Goal: Compare options

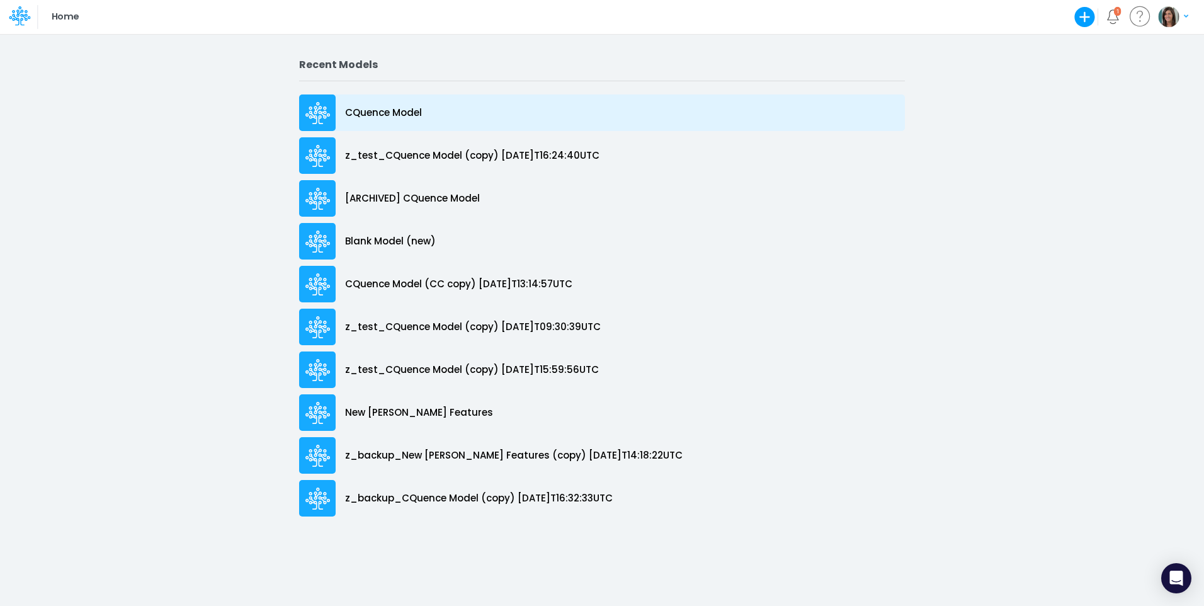
click at [420, 109] on p "CQuence Model" at bounding box center [383, 113] width 77 height 14
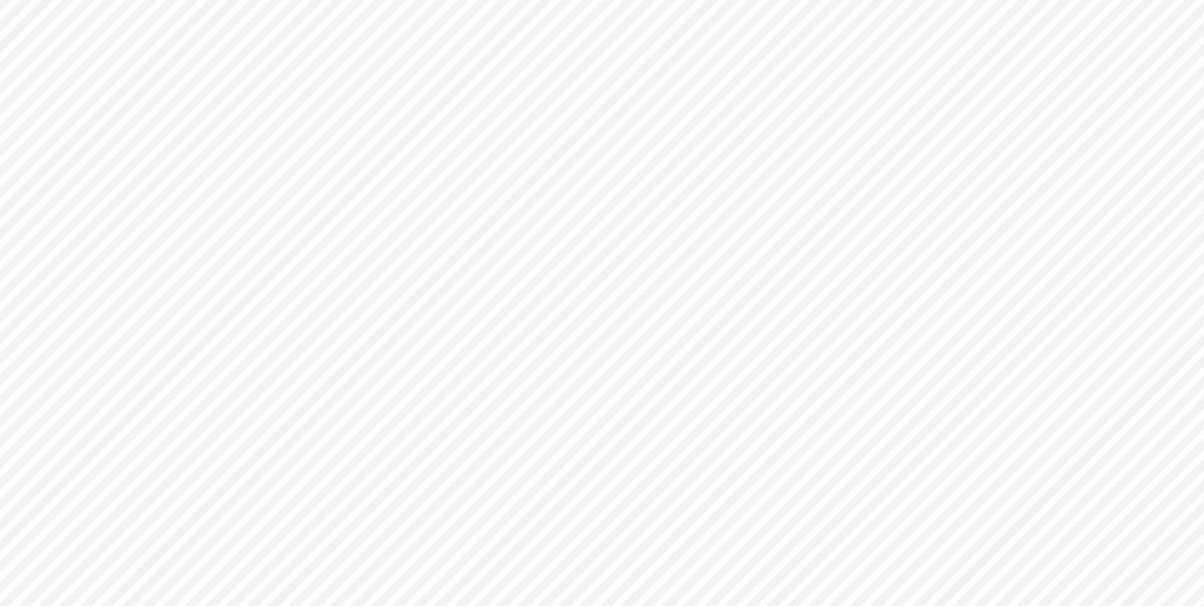
type input "Consolidated All by Month"
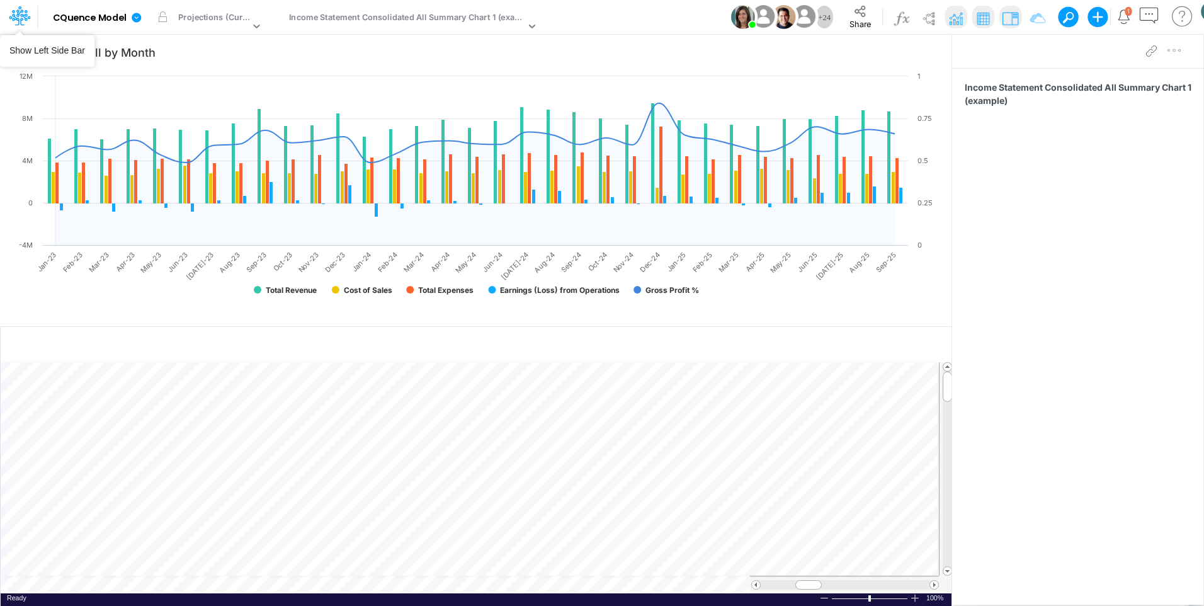
click at [32, 19] on div at bounding box center [19, 17] width 38 height 24
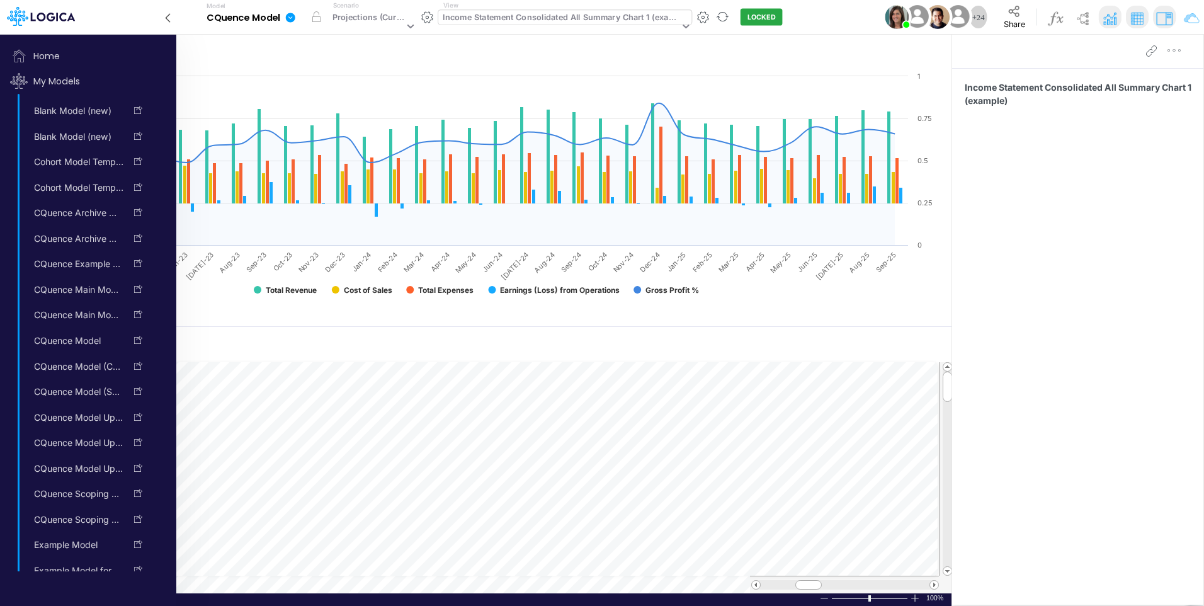
click at [596, 15] on div "Income Statement Consolidated All Summary Chart 1 (example)" at bounding box center [561, 18] width 236 height 14
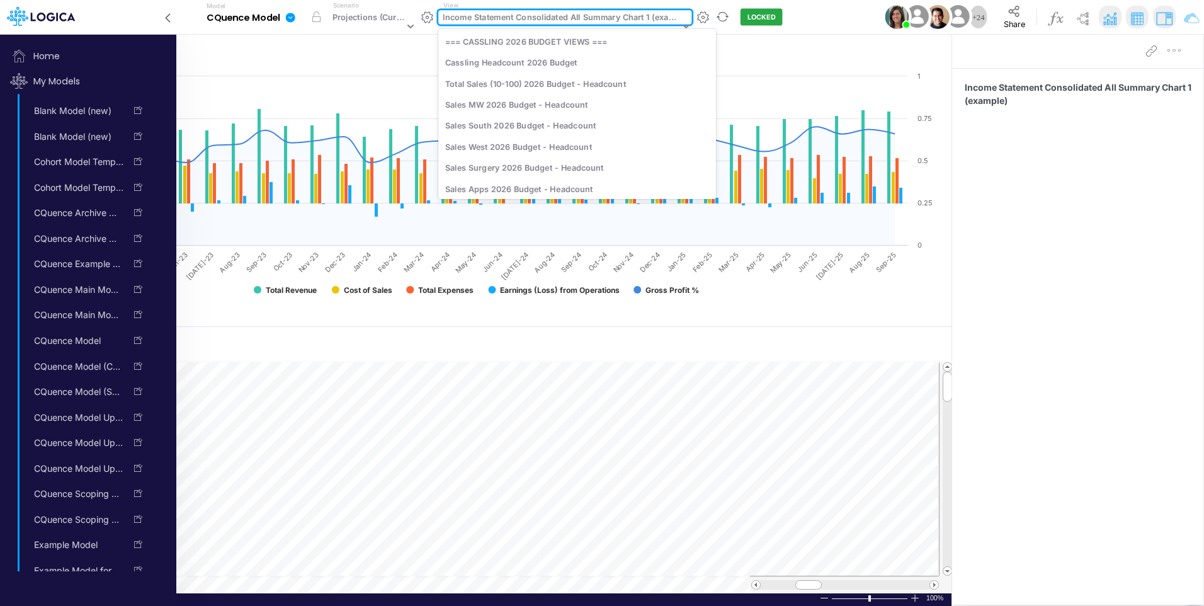
scroll to position [2064, 0]
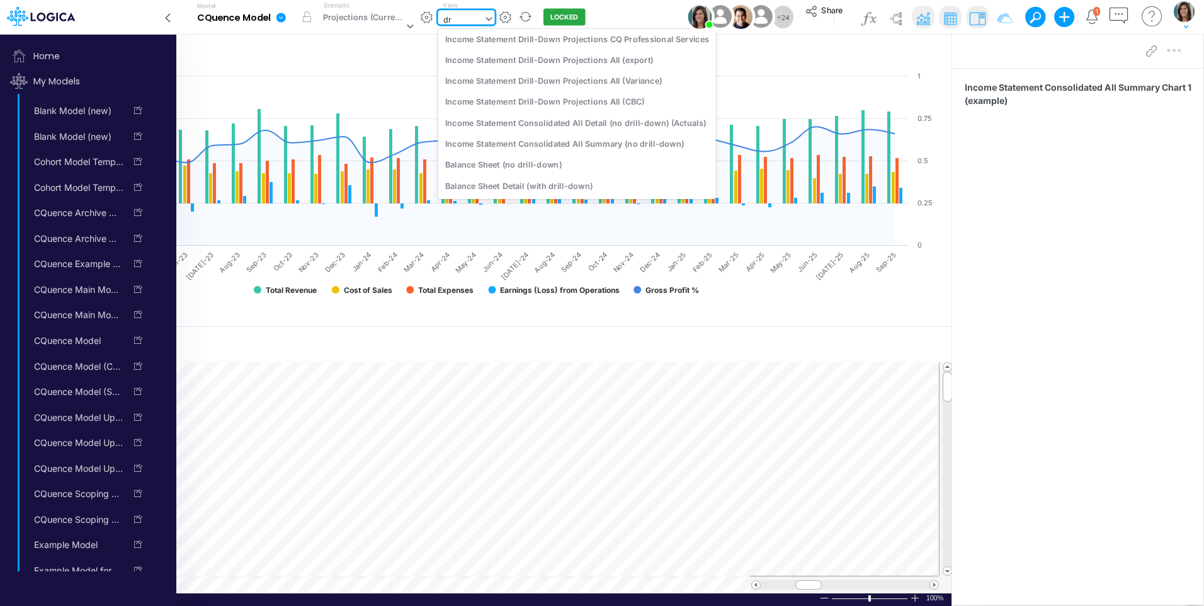
type input "d"
type input "raw"
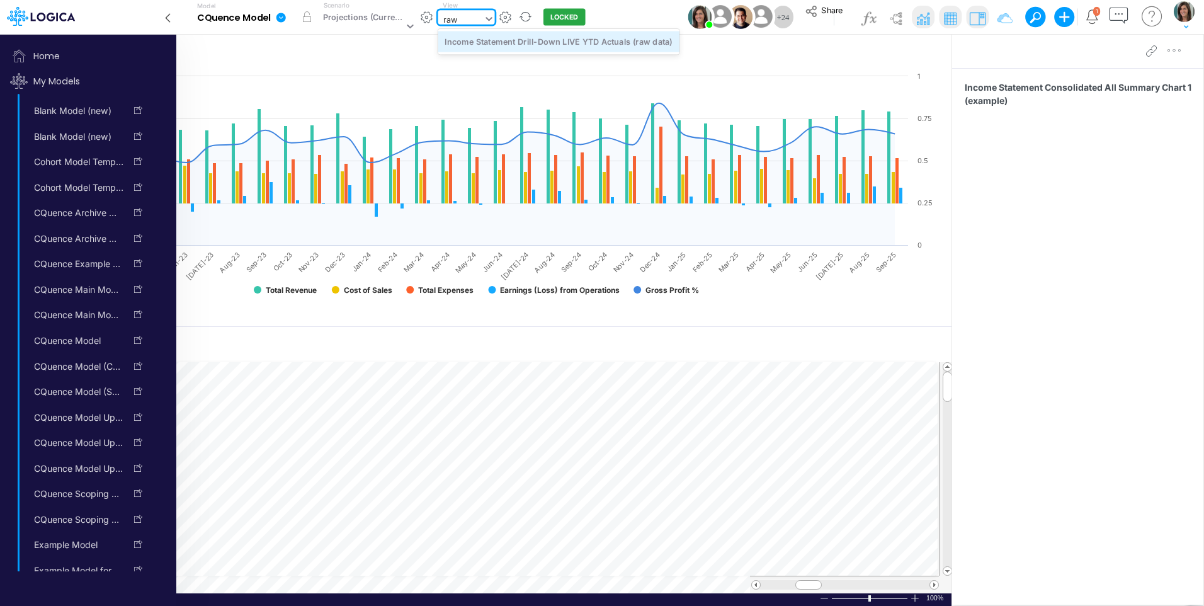
click at [625, 47] on div "Income Statement Drill-Down LIVE YTD Actuals (raw data)" at bounding box center [558, 41] width 241 height 21
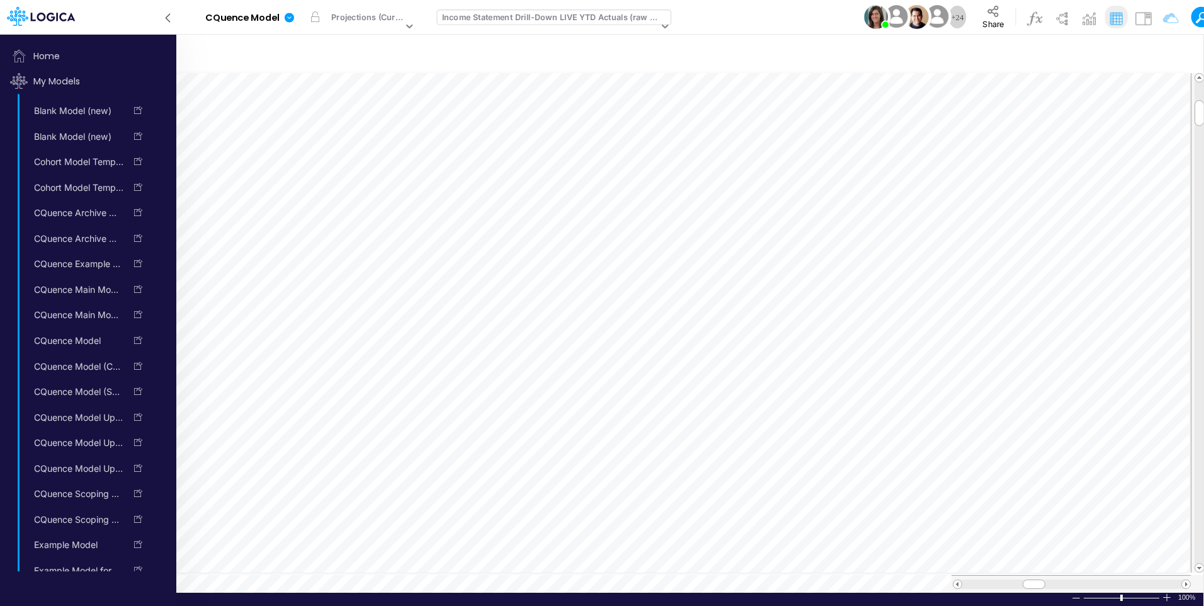
click at [169, 16] on icon at bounding box center [168, 18] width 14 height 22
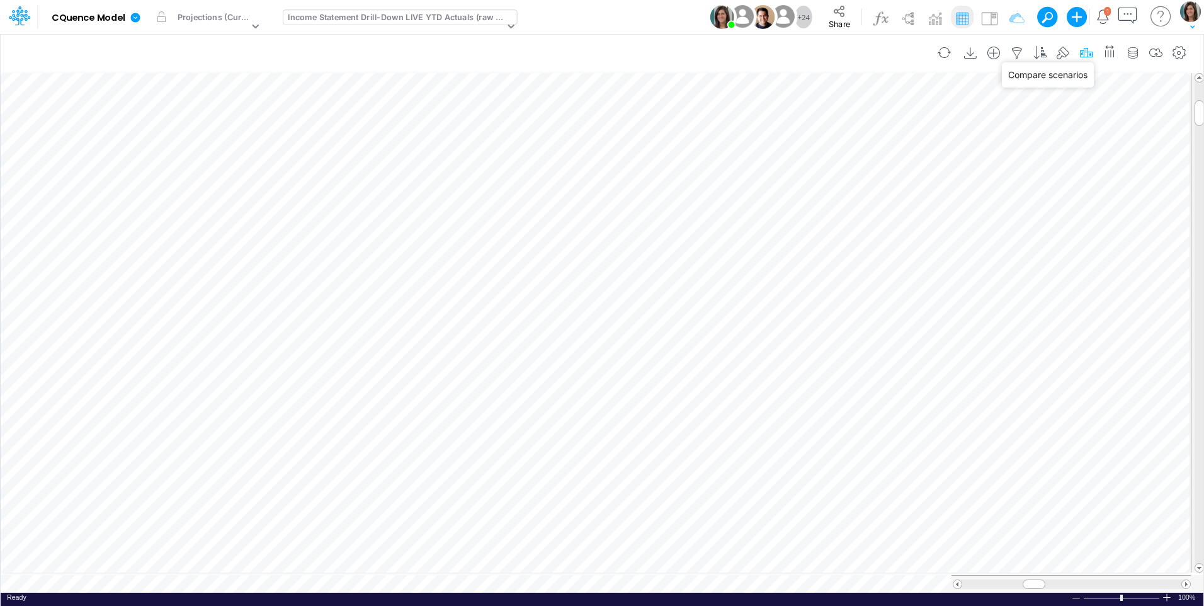
click at [1085, 52] on icon "button" at bounding box center [1086, 53] width 19 height 13
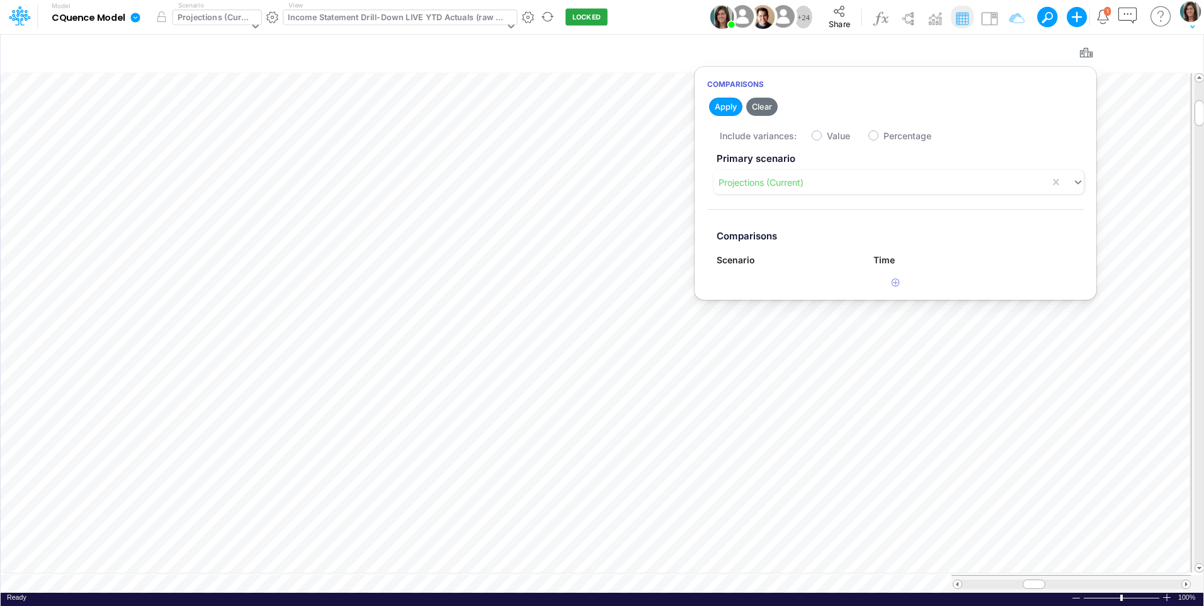
click at [230, 16] on div "Projections (Current)" at bounding box center [213, 18] width 71 height 14
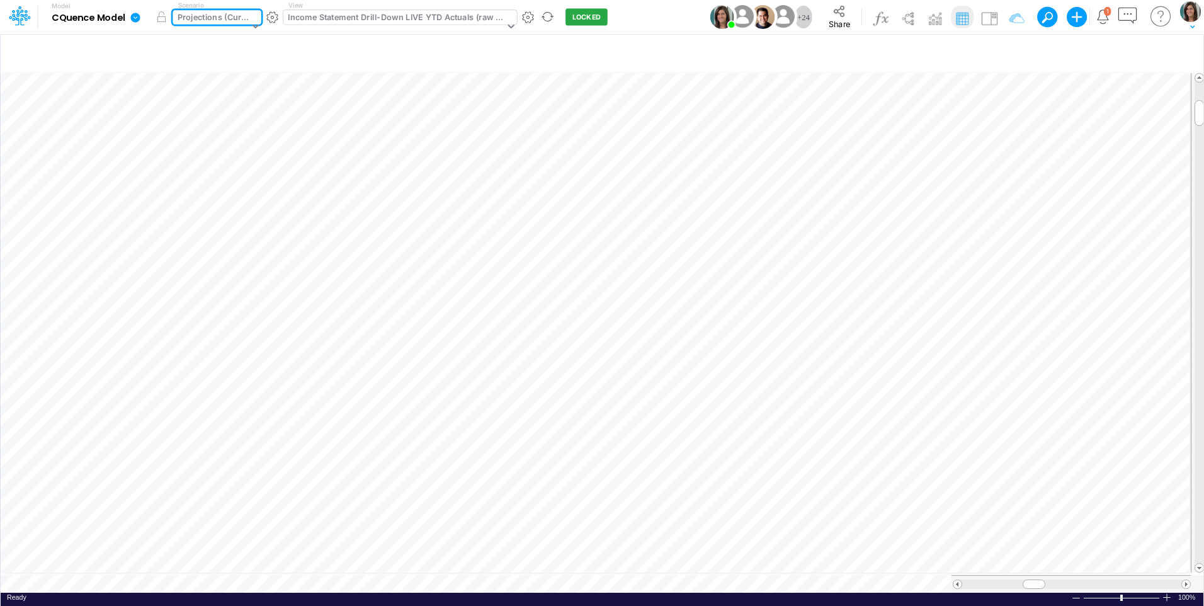
click at [230, 16] on div "Projections (Current)" at bounding box center [213, 18] width 71 height 14
click at [225, 16] on div "Projections (Current)" at bounding box center [213, 18] width 71 height 14
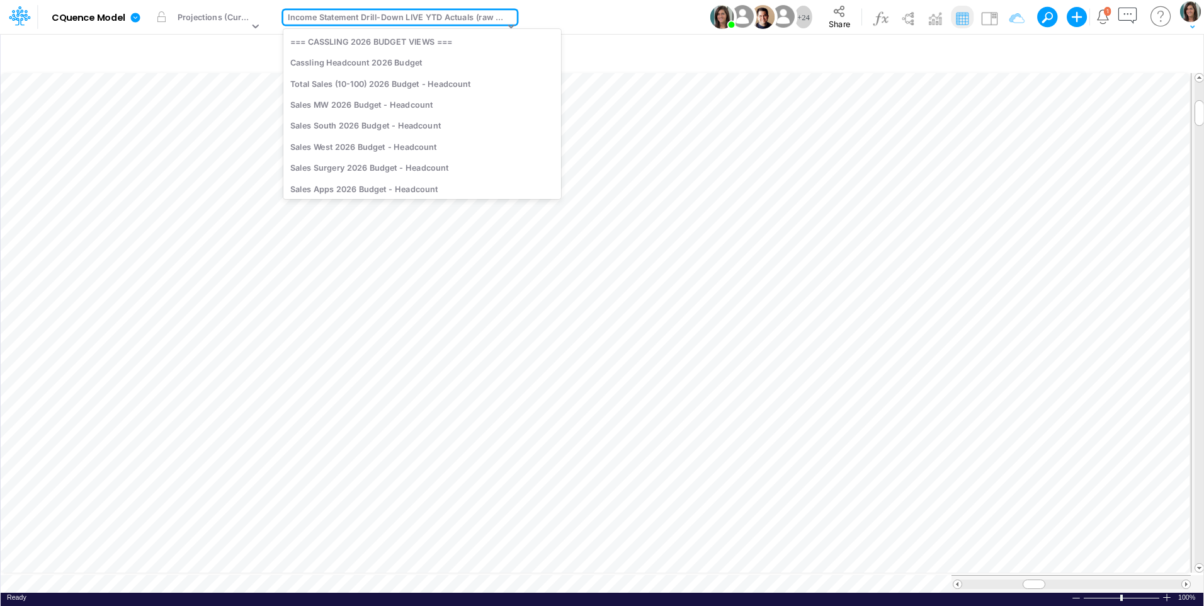
click at [336, 10] on div "Income Statement Drill-Down LIVE YTD Actuals (raw data)" at bounding box center [394, 26] width 222 height 33
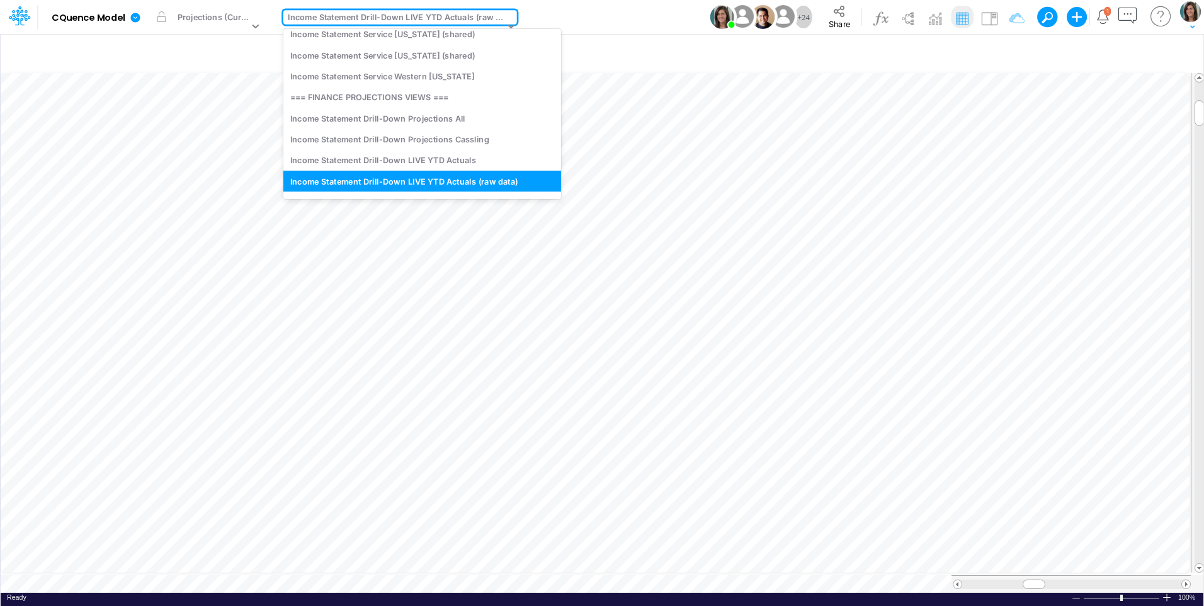
click at [207, 8] on div "Scenario Projections (Current)" at bounding box center [219, 17] width 93 height 33
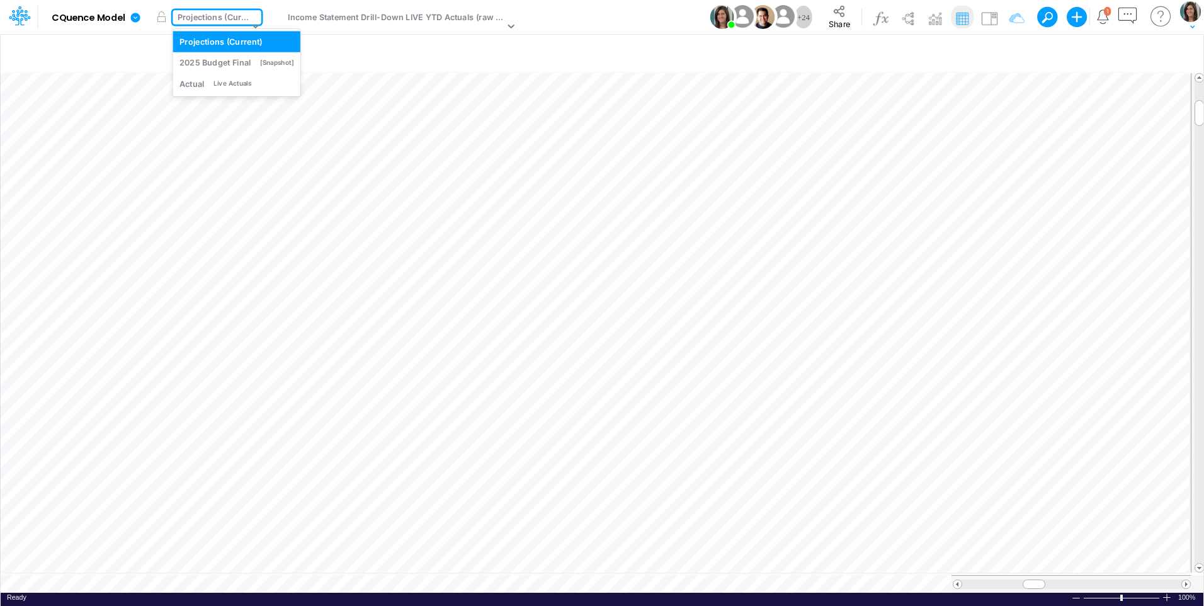
click at [207, 16] on div "Projections (Current)" at bounding box center [213, 18] width 71 height 14
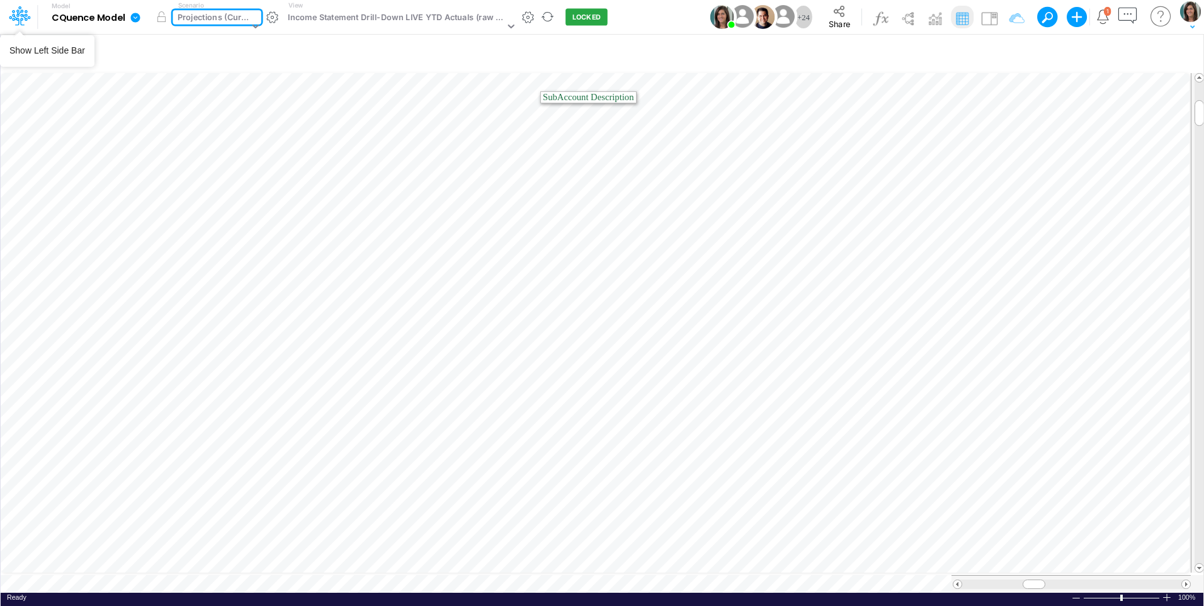
drag, startPoint x: 16, startPoint y: 18, endPoint x: 46, endPoint y: 25, distance: 30.4
click at [16, 18] on icon at bounding box center [16, 20] width 8 height 12
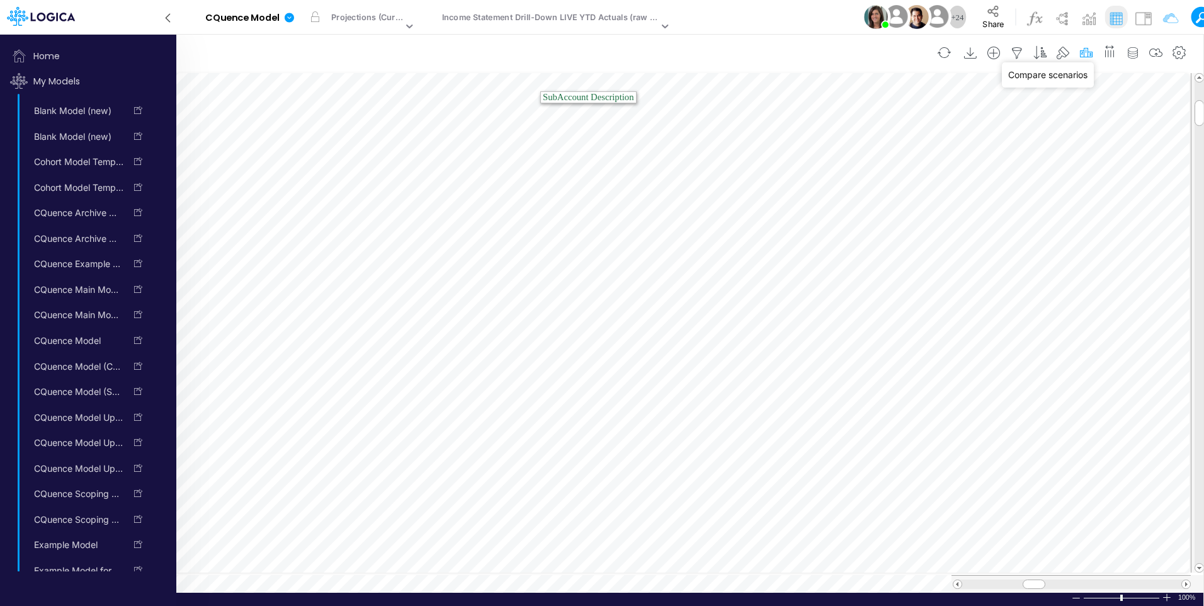
click at [1090, 52] on icon "button" at bounding box center [1086, 53] width 19 height 13
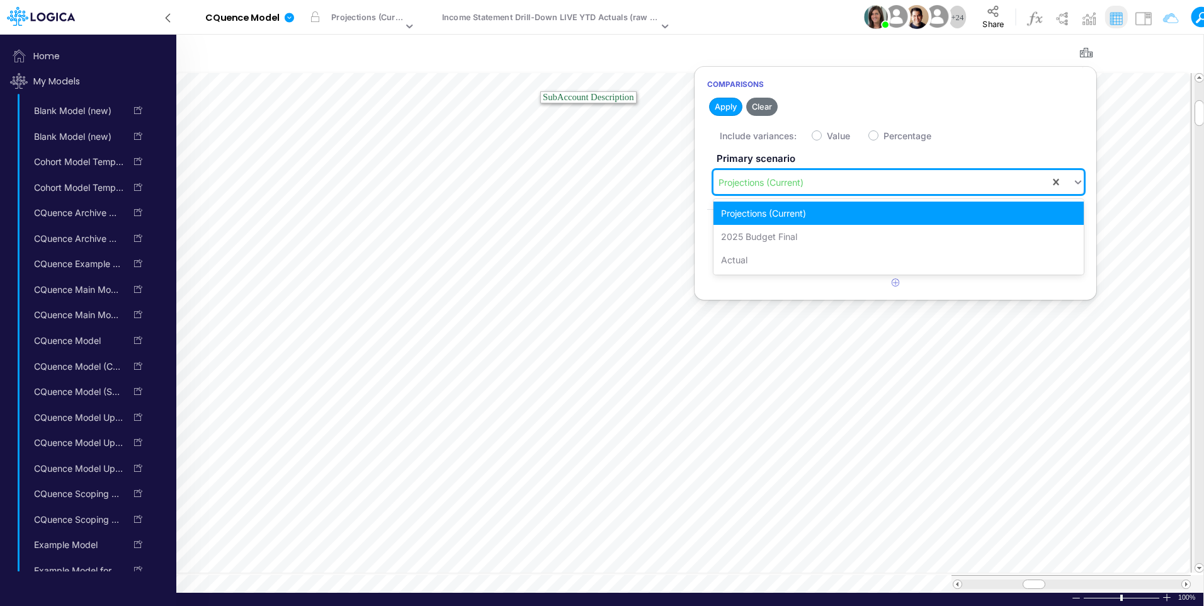
click at [893, 177] on div "Projections (Current)" at bounding box center [881, 182] width 336 height 21
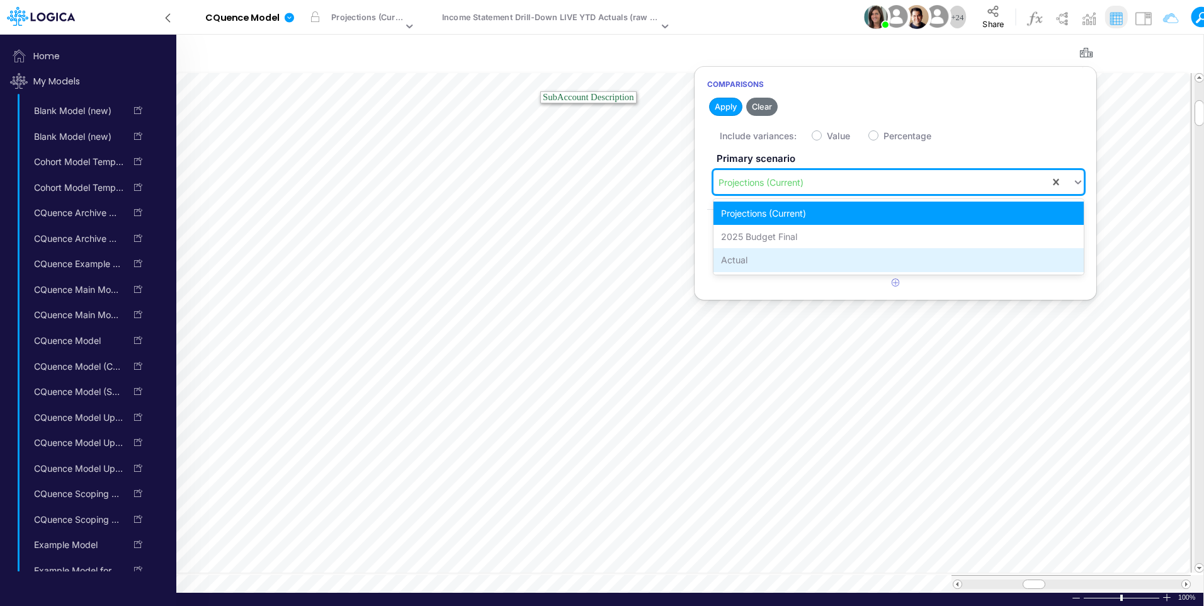
click at [881, 261] on div "Actual" at bounding box center [898, 259] width 370 height 23
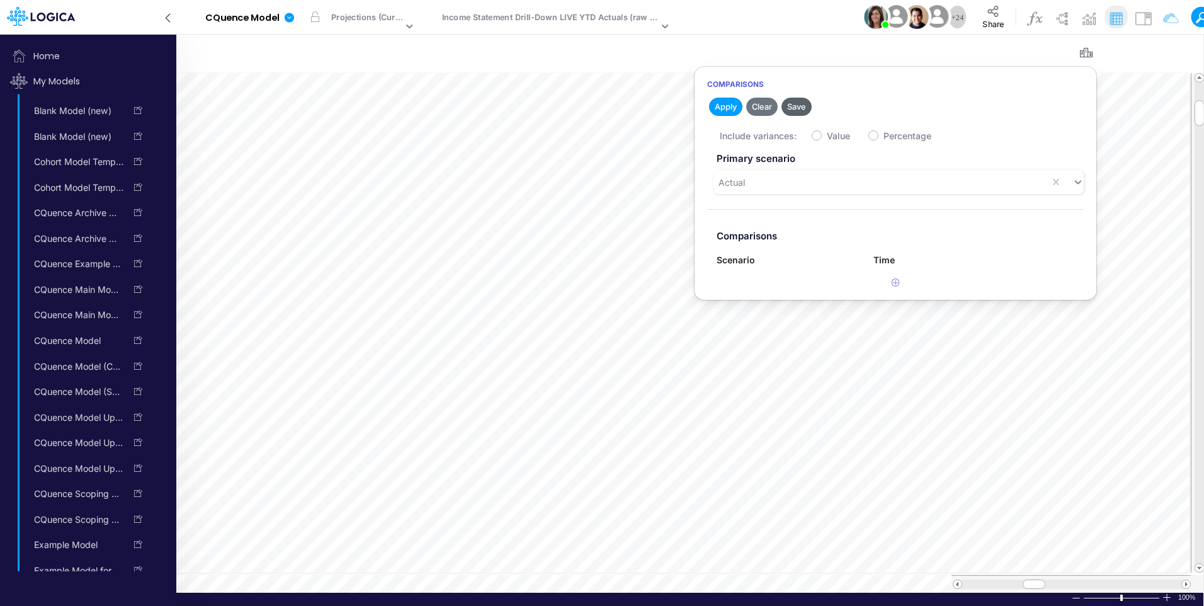
click at [805, 103] on button "Save" at bounding box center [796, 107] width 30 height 18
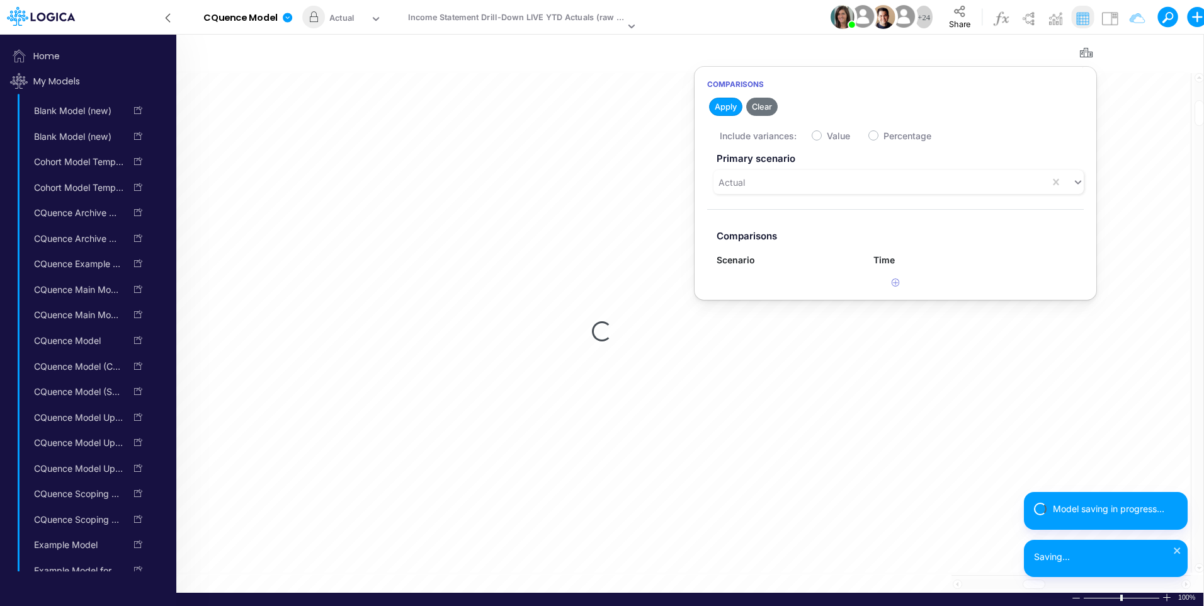
click at [744, 4] on div "Model CQuence Model Edit model settings Duplicate Import QuickBooks QuickBooks …" at bounding box center [765, 17] width 1026 height 34
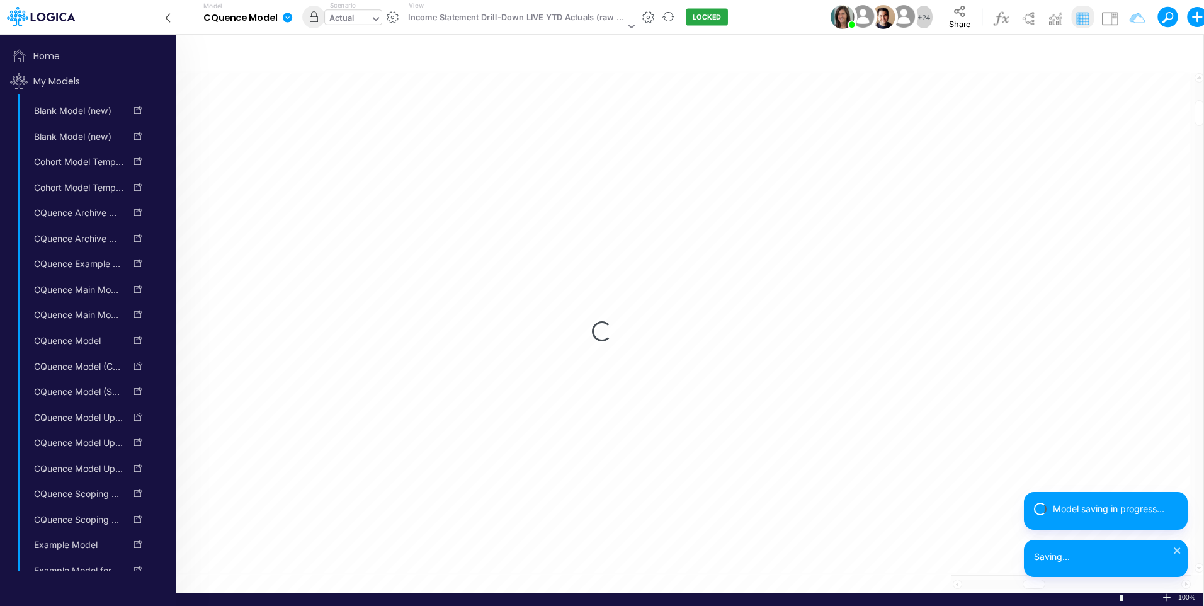
click at [359, 16] on div "Actual" at bounding box center [347, 19] width 45 height 19
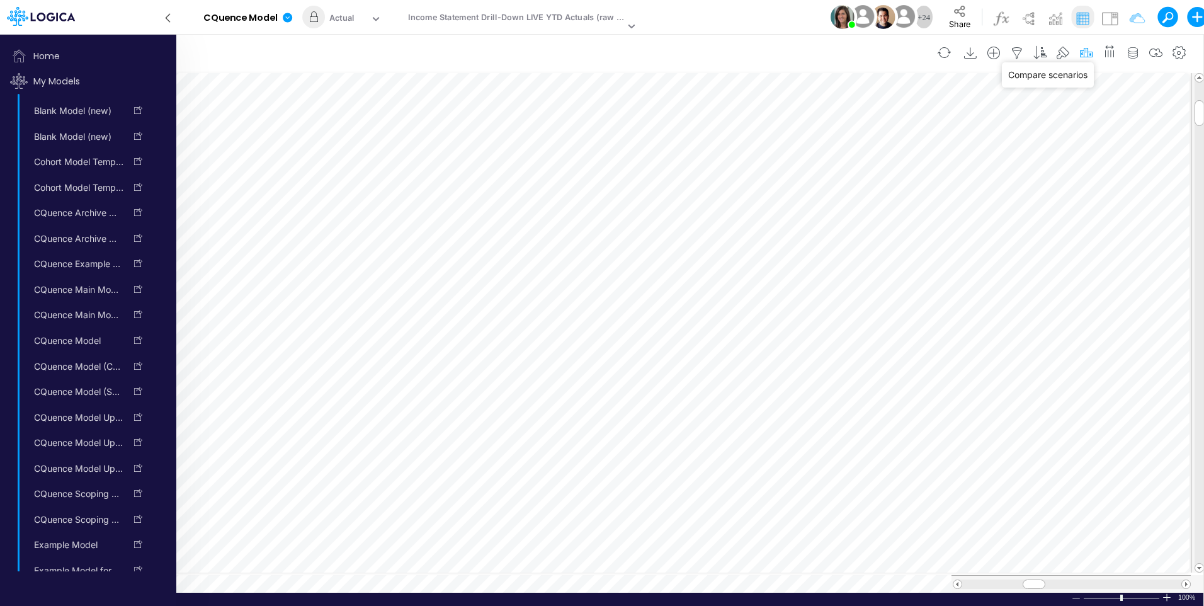
click at [1085, 52] on icon "button" at bounding box center [1086, 53] width 19 height 13
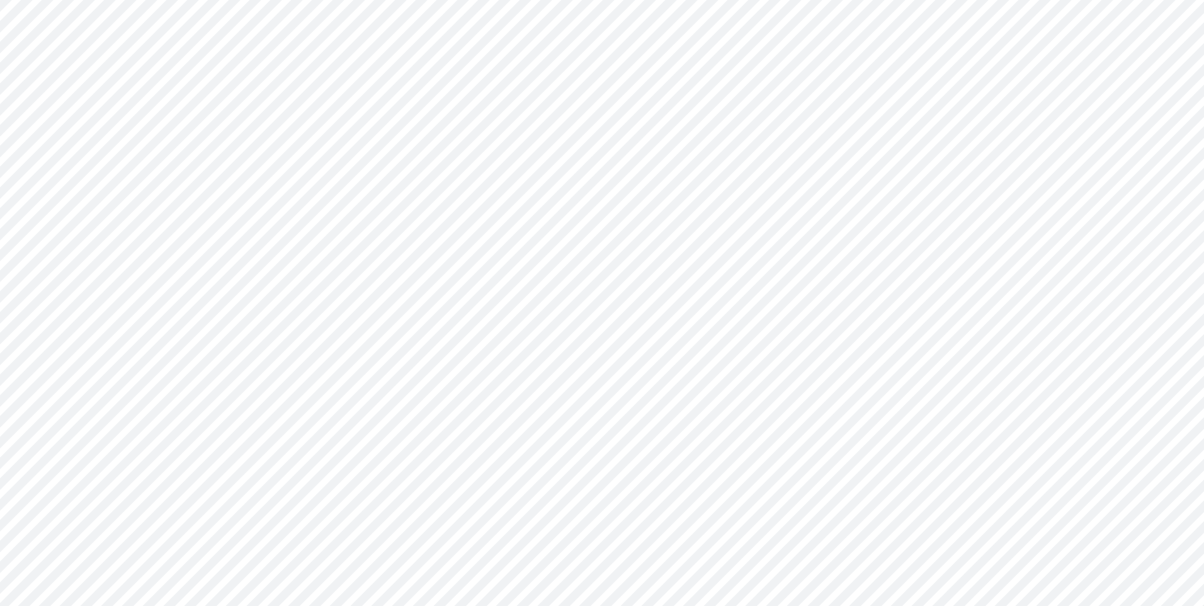
type input "Consolidated All by Month"
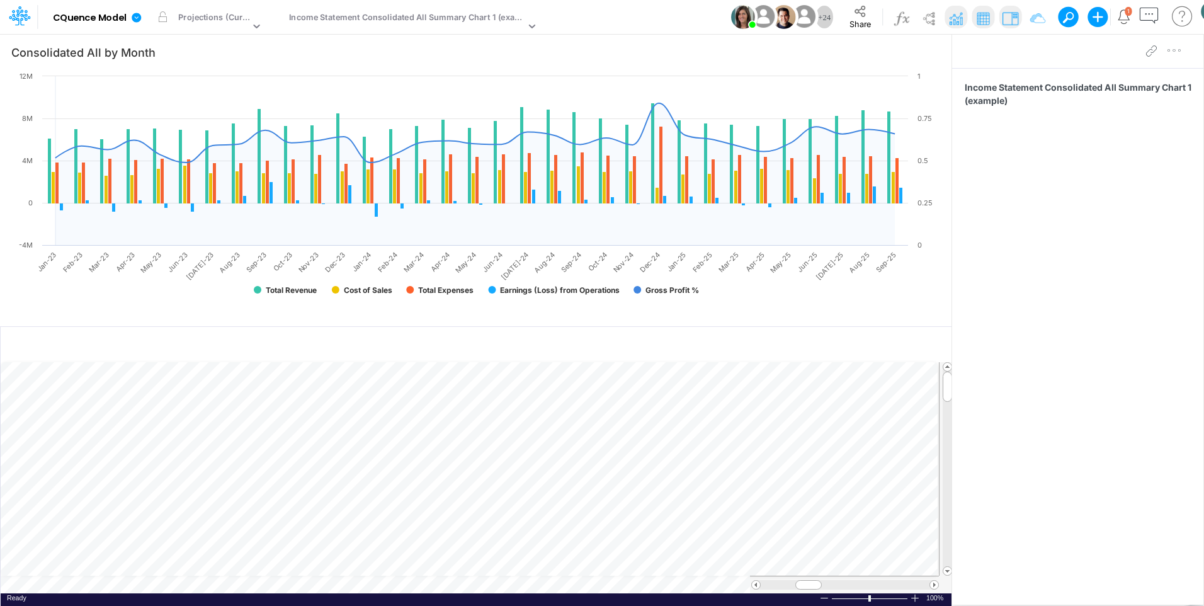
click at [349, 18] on div "Income Statement Consolidated All Summary Chart 1 (example)" at bounding box center [407, 18] width 236 height 14
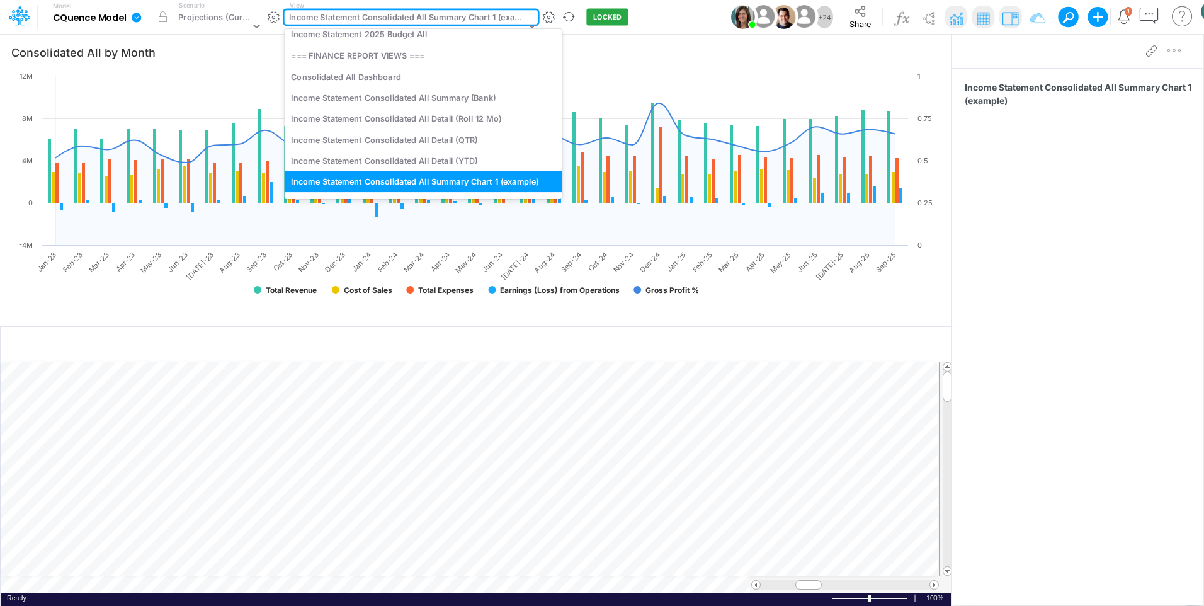
scroll to position [213, 0]
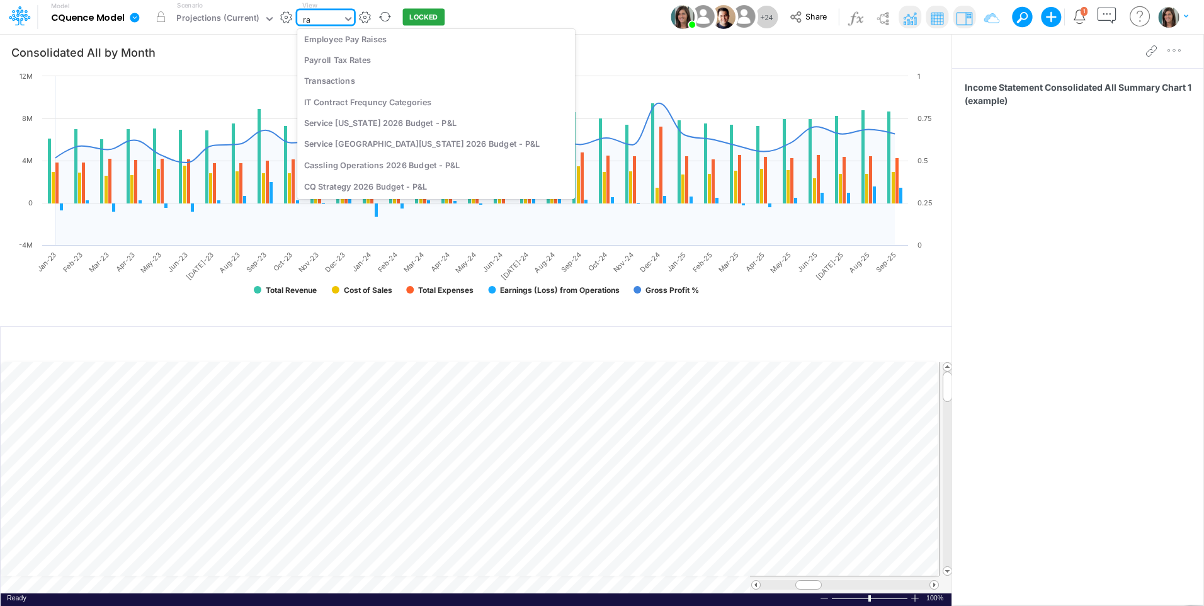
type input "raw"
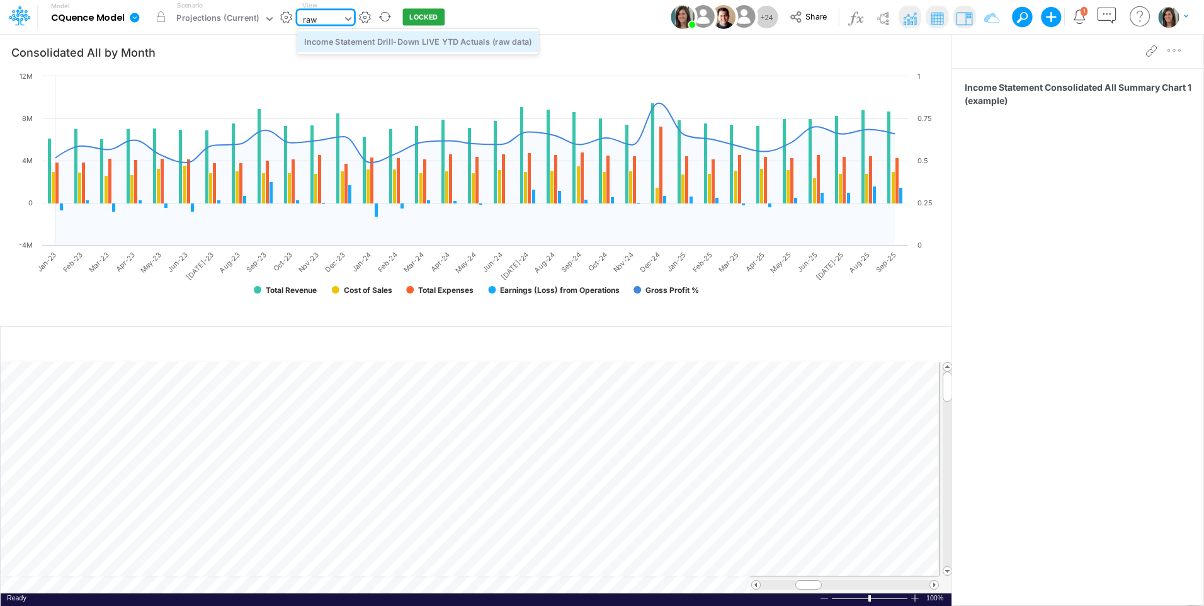
click at [379, 48] on div "Income Statement Drill-Down LIVE YTD Actuals (raw data)" at bounding box center [417, 41] width 241 height 21
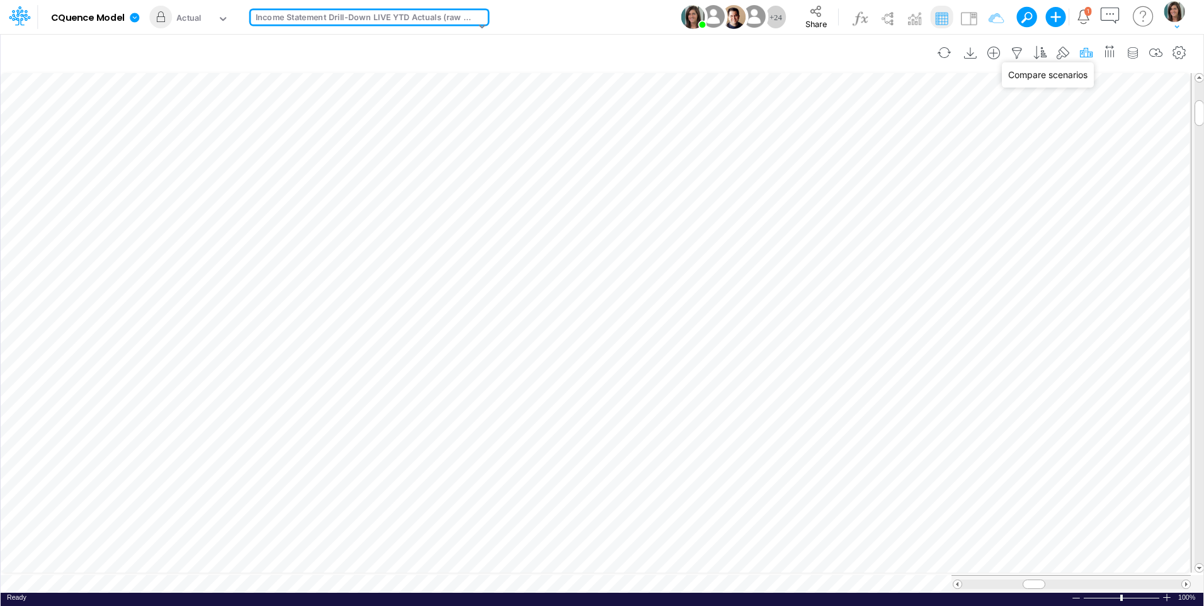
click at [1087, 50] on icon "button" at bounding box center [1086, 53] width 19 height 13
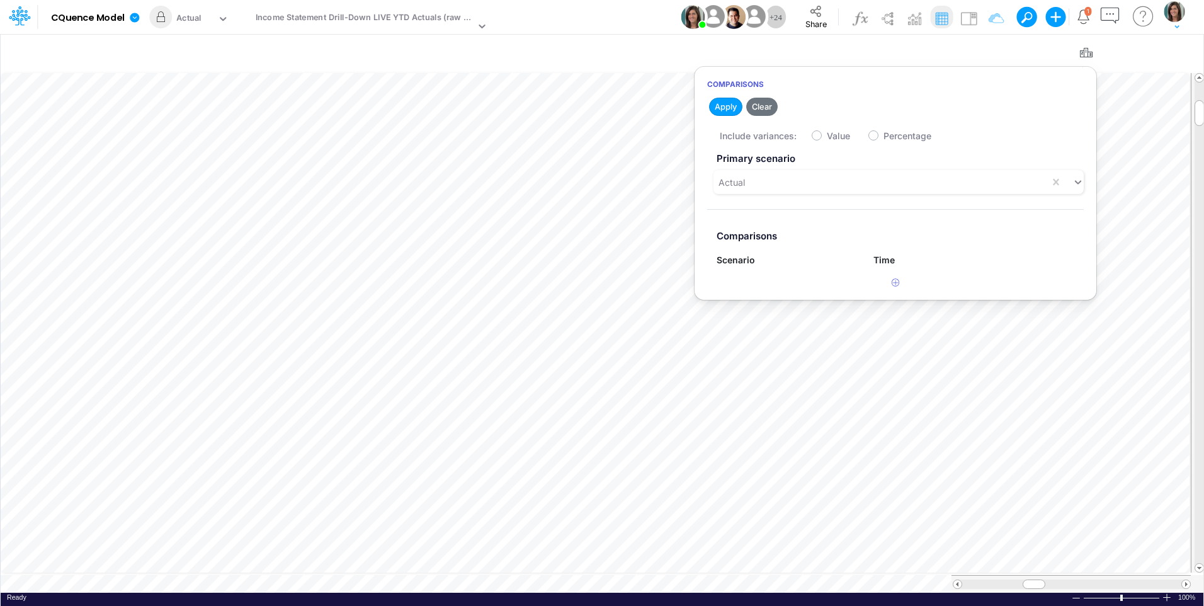
click at [217, 580] on table at bounding box center [603, 332] width 1204 height 522
type input "Consolidated All by Month"
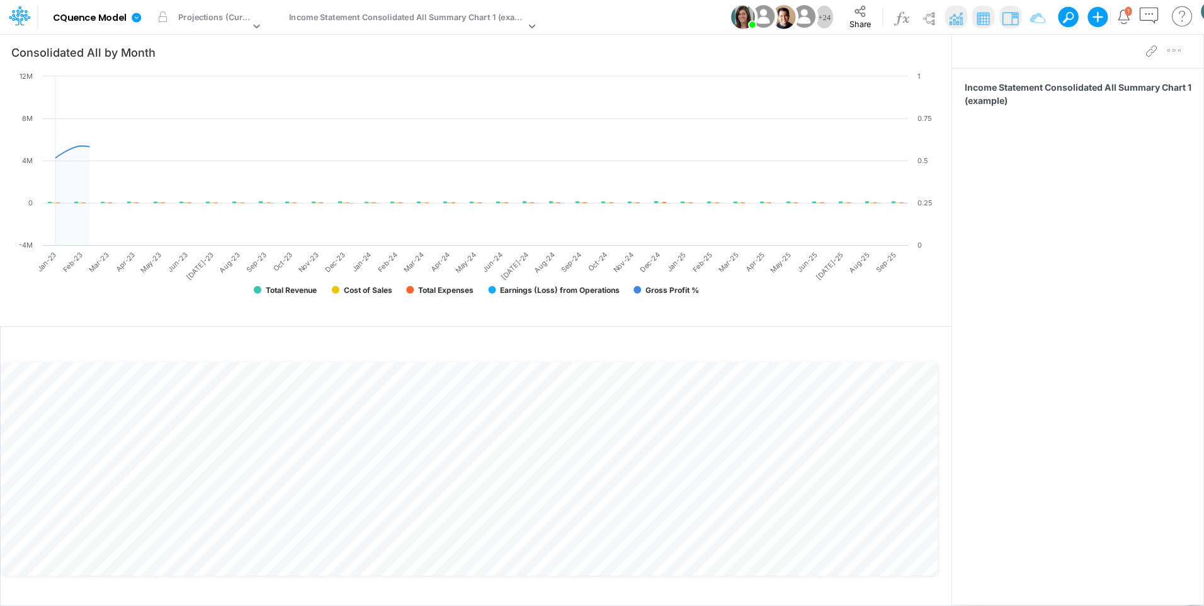
scroll to position [6, 0]
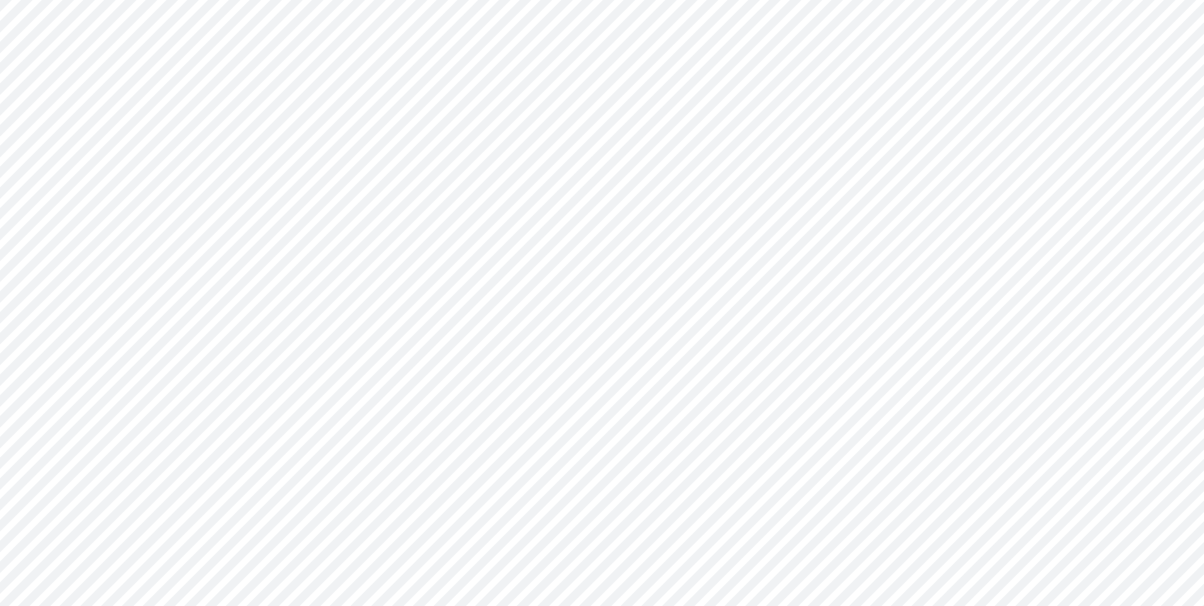
type input "Consolidated All by Month"
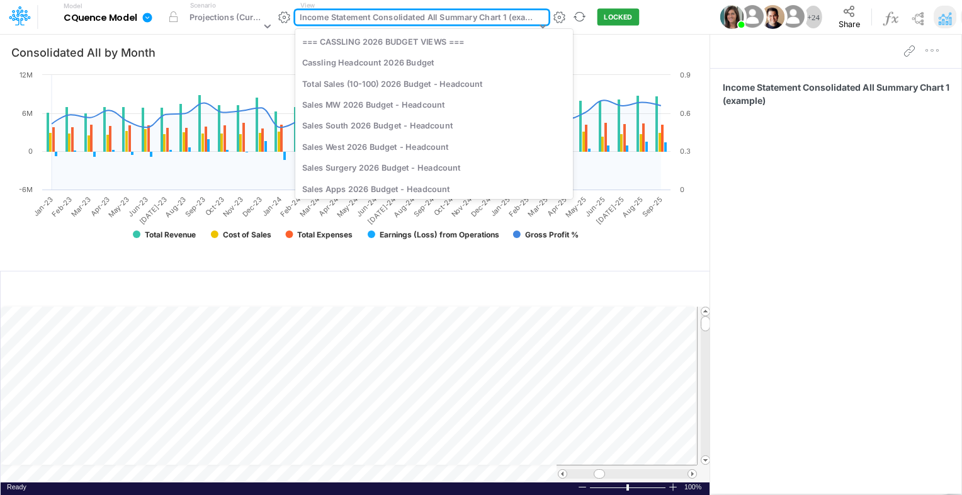
click at [380, 16] on div "Income Statement Consolidated All Summary Chart 1 (example)" at bounding box center [418, 18] width 236 height 14
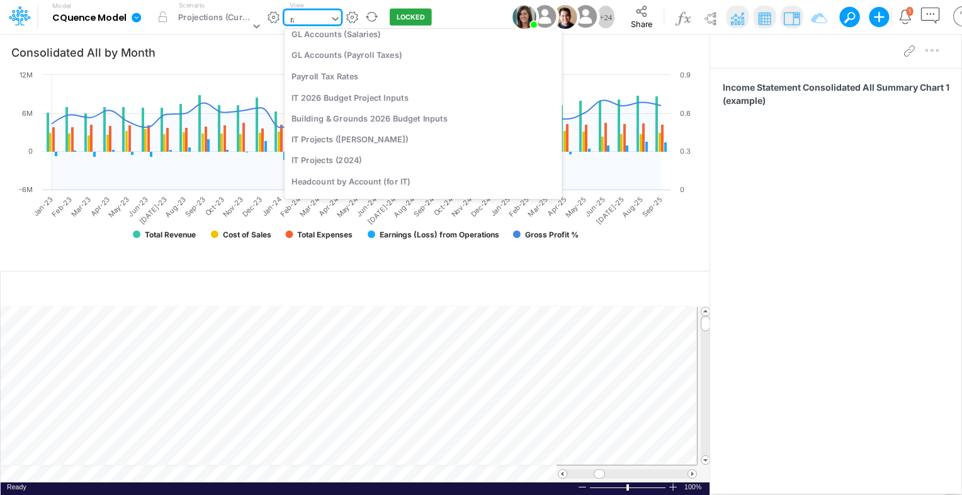
scroll to position [213, 0]
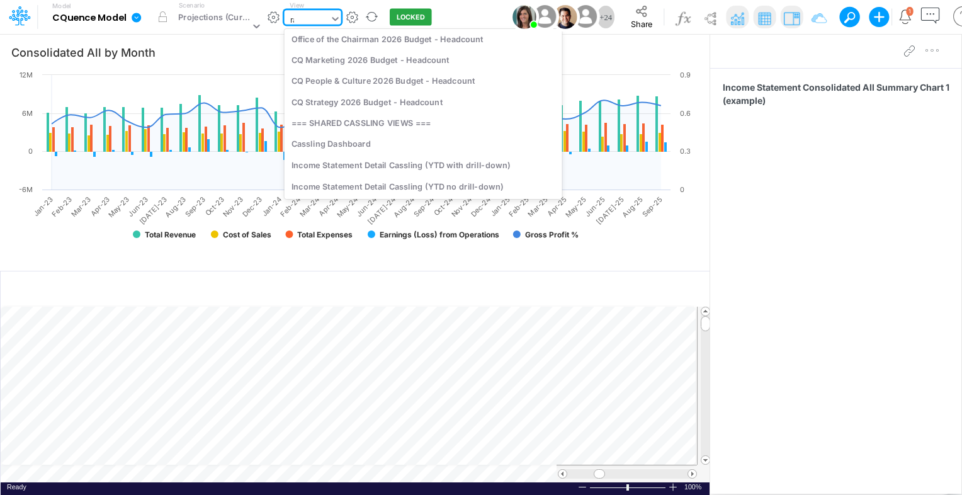
type input "raw"
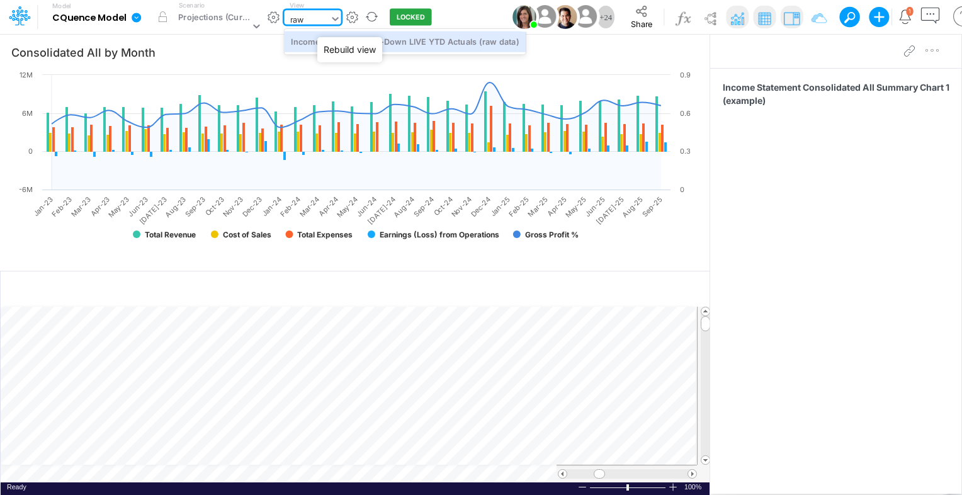
scroll to position [0, 0]
click at [385, 38] on div "Income Statement Drill-Down LIVE YTD Actuals (raw data)" at bounding box center [405, 41] width 241 height 21
